Goal: Information Seeking & Learning: Learn about a topic

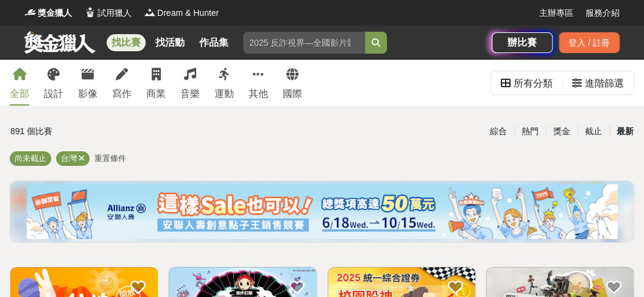
click at [622, 136] on div "最新" at bounding box center [625, 131] width 32 height 21
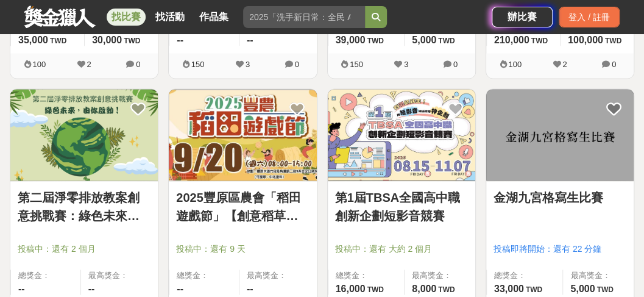
scroll to position [691, 0]
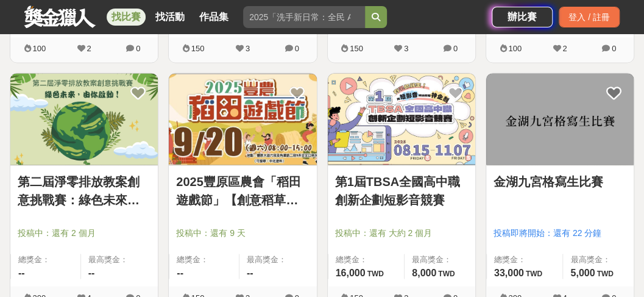
click at [222, 132] on img at bounding box center [242, 118] width 147 height 91
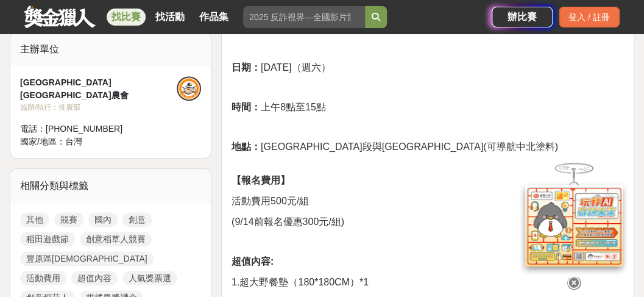
scroll to position [488, 0]
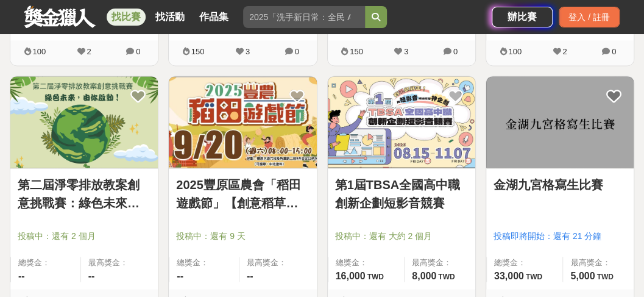
scroll to position [691, 0]
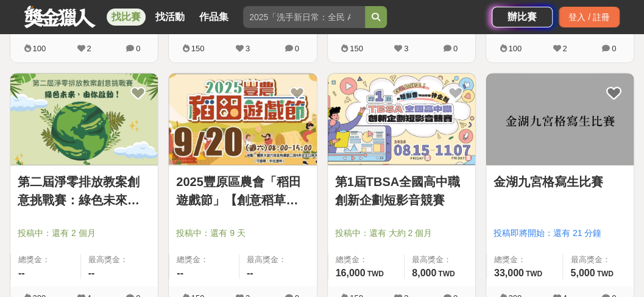
click at [87, 150] on img at bounding box center [83, 118] width 147 height 91
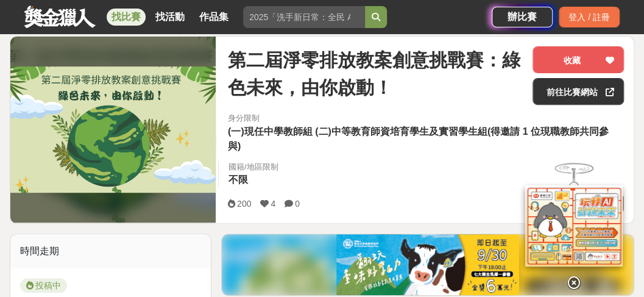
scroll to position [162, 0]
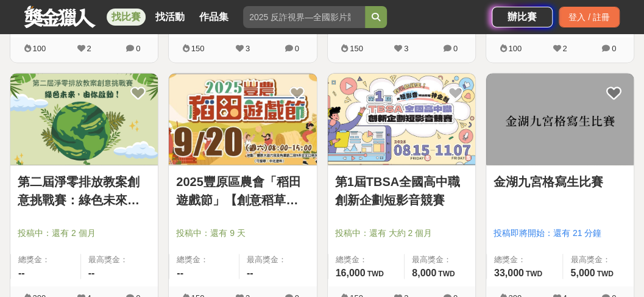
scroll to position [853, 0]
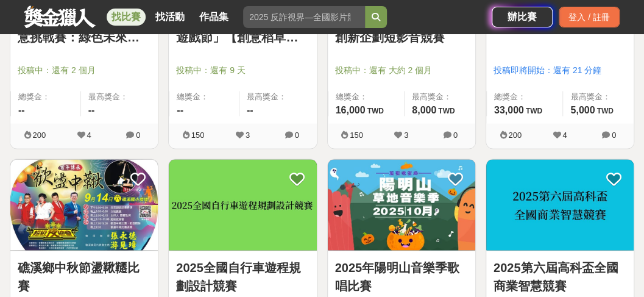
click at [242, 228] on img at bounding box center [242, 204] width 147 height 91
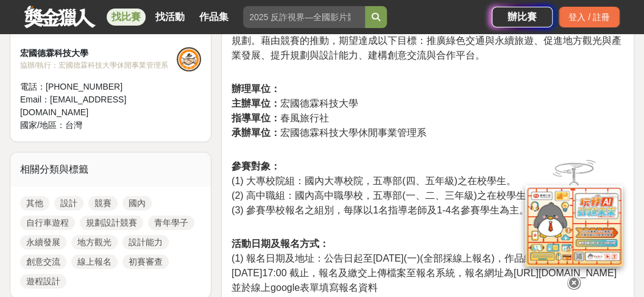
scroll to position [609, 0]
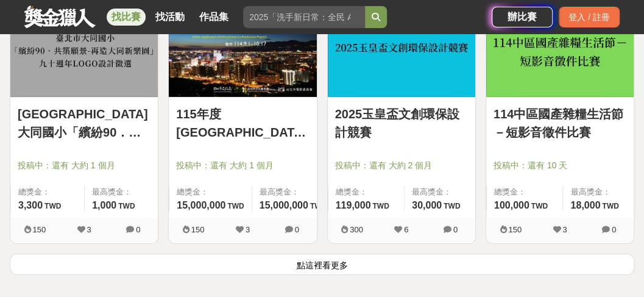
scroll to position [1666, 0]
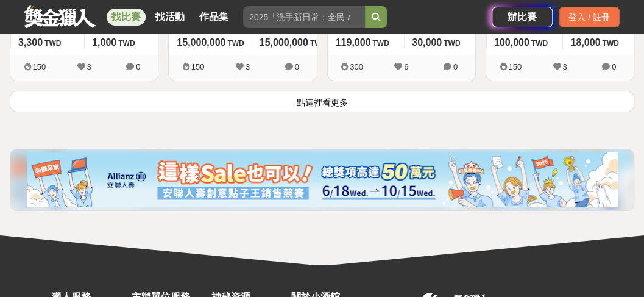
click at [272, 102] on button "點這裡看更多" at bounding box center [322, 101] width 625 height 21
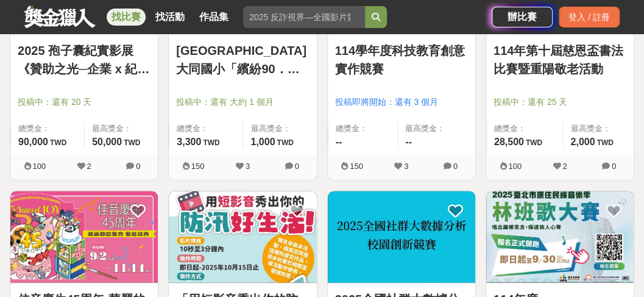
scroll to position [2600, 0]
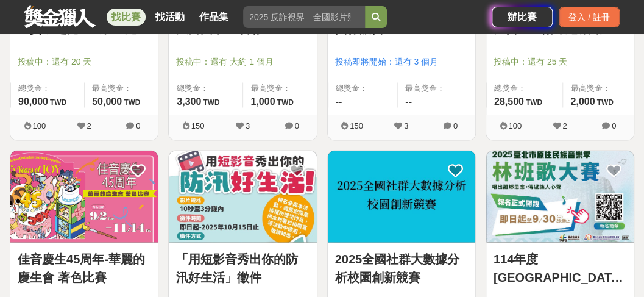
click at [238, 183] on img at bounding box center [242, 196] width 147 height 91
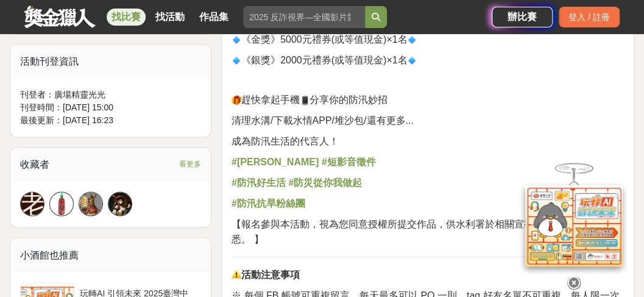
scroll to position [731, 0]
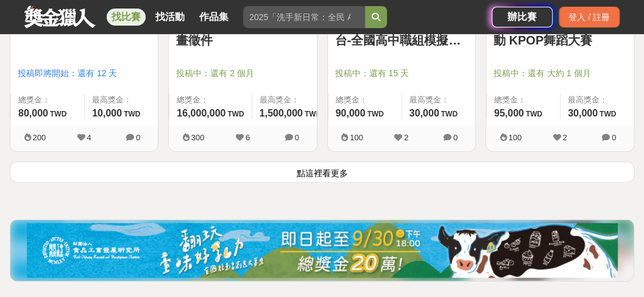
scroll to position [3088, 0]
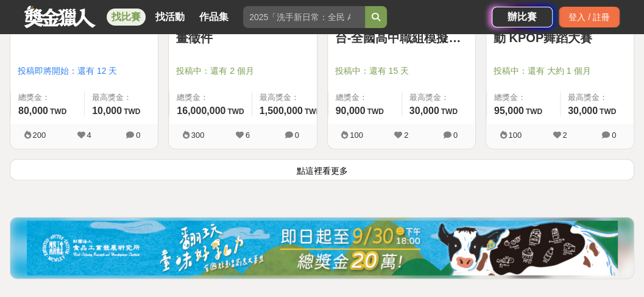
click at [138, 163] on button "點這裡看更多" at bounding box center [322, 169] width 625 height 21
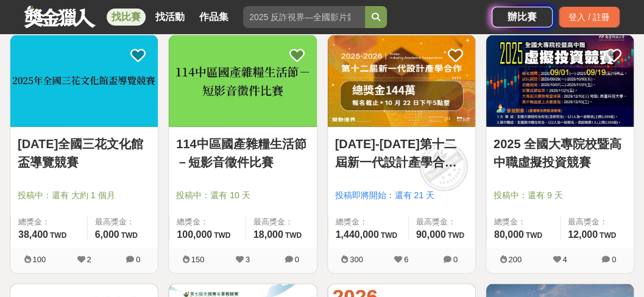
scroll to position [3209, 0]
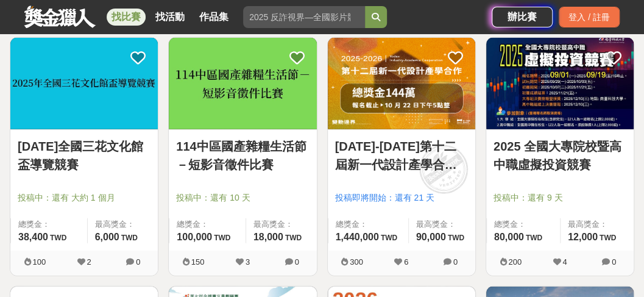
click at [56, 141] on link "[DATE]全國三花文化館盃導覽競賽" at bounding box center [84, 155] width 133 height 37
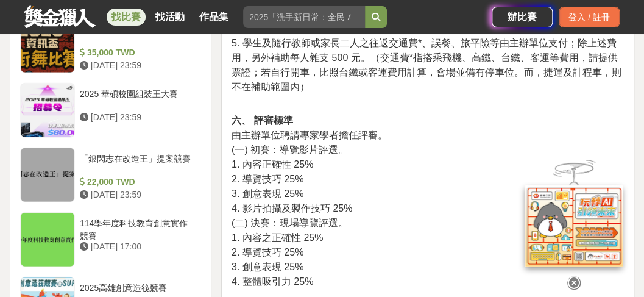
scroll to position [1422, 0]
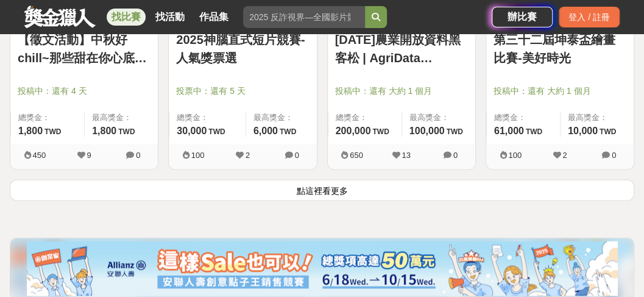
scroll to position [4550, 0]
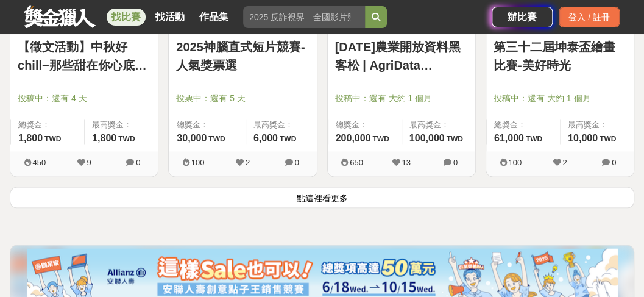
click at [335, 192] on button "點這裡看更多" at bounding box center [322, 196] width 625 height 21
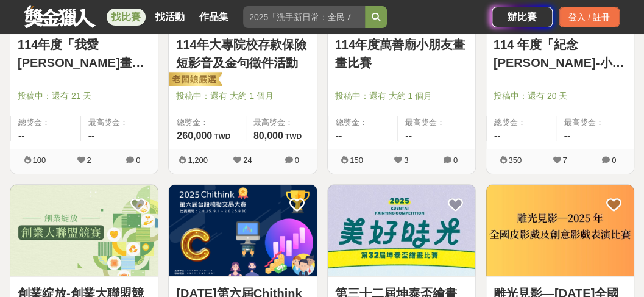
scroll to position [5444, 0]
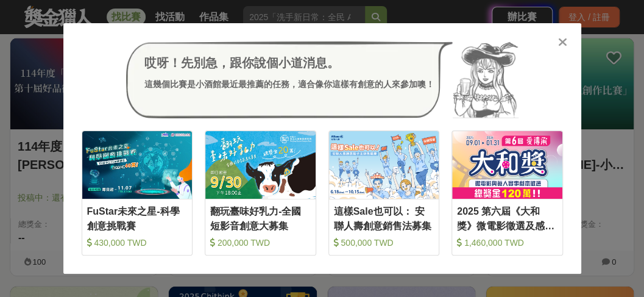
click at [562, 42] on icon at bounding box center [562, 42] width 9 height 12
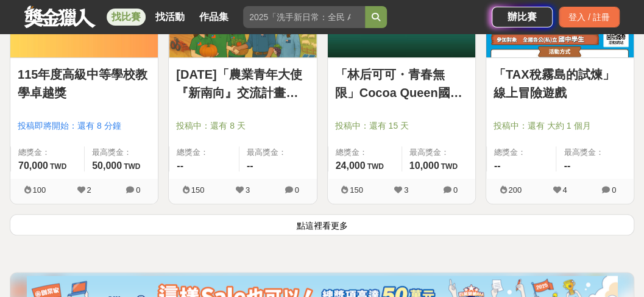
scroll to position [6013, 0]
click at [389, 214] on button "點這裡看更多" at bounding box center [322, 224] width 625 height 21
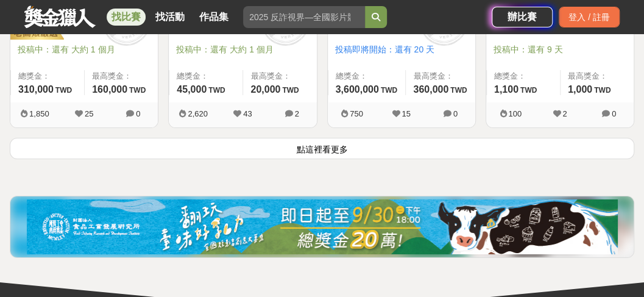
scroll to position [7638, 0]
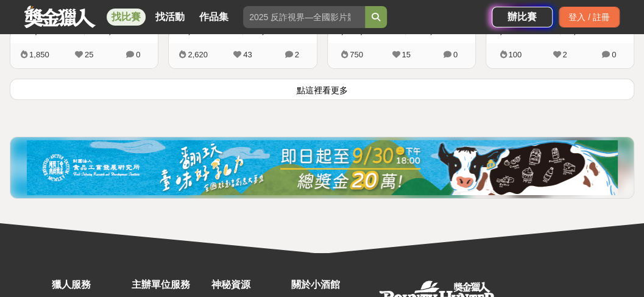
click at [302, 79] on button "點這裡看更多" at bounding box center [322, 89] width 625 height 21
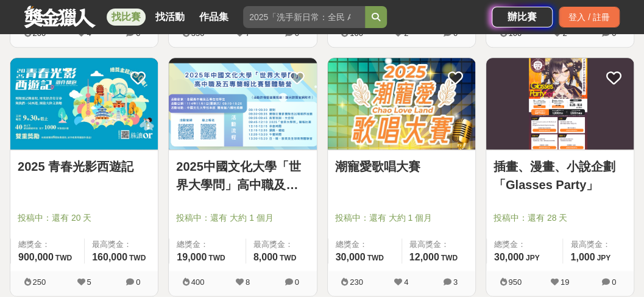
scroll to position [8248, 0]
